Goal: Transaction & Acquisition: Purchase product/service

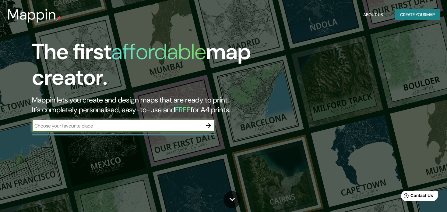
click at [125, 130] on div "​" at bounding box center [123, 125] width 183 height 12
type input "sabadell"
click at [209, 125] on icon "button" at bounding box center [208, 125] width 7 height 7
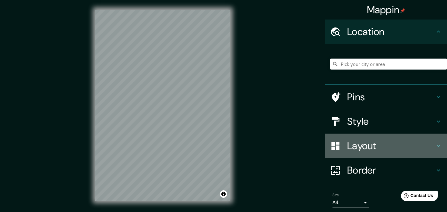
click at [364, 141] on h4 "Layout" at bounding box center [391, 145] width 88 height 12
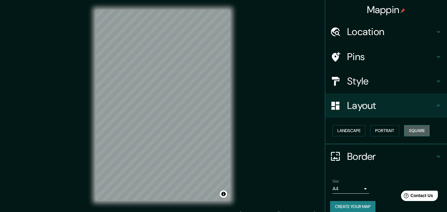
click at [404, 129] on button "Square" at bounding box center [417, 130] width 26 height 11
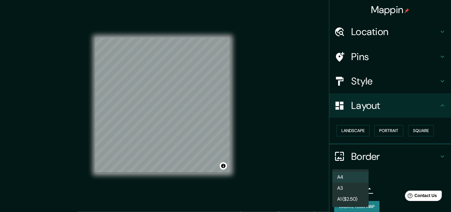
click at [338, 186] on body "Mappin Location Pins Style Layout Landscape Portrait Square Border Choose a bor…" at bounding box center [225, 106] width 451 height 212
click at [343, 189] on li "A3" at bounding box center [350, 187] width 37 height 11
type input "a4"
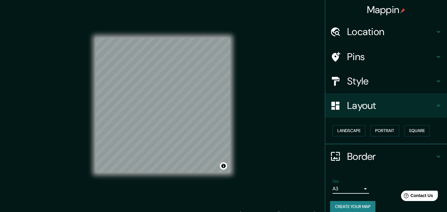
click at [360, 206] on button "Create your map" at bounding box center [352, 206] width 45 height 11
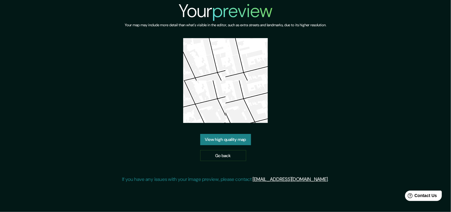
click at [221, 90] on img at bounding box center [225, 80] width 85 height 85
click at [221, 153] on link "Go back" at bounding box center [223, 155] width 46 height 11
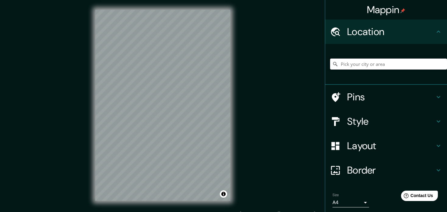
click at [336, 64] on input "Pick your city or area" at bounding box center [388, 63] width 117 height 11
click at [382, 150] on h4 "Layout" at bounding box center [391, 145] width 88 height 12
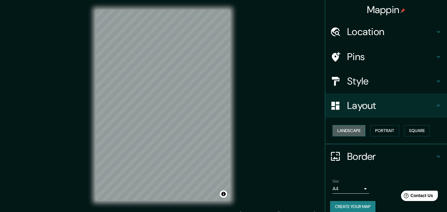
click at [355, 132] on button "Landscape" at bounding box center [348, 130] width 33 height 11
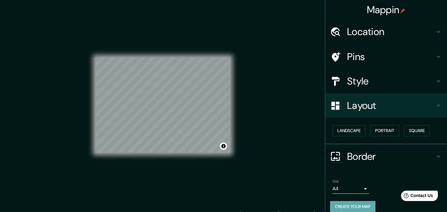
click at [348, 205] on button "Create your map" at bounding box center [352, 206] width 45 height 11
